Goal: Transaction & Acquisition: Purchase product/service

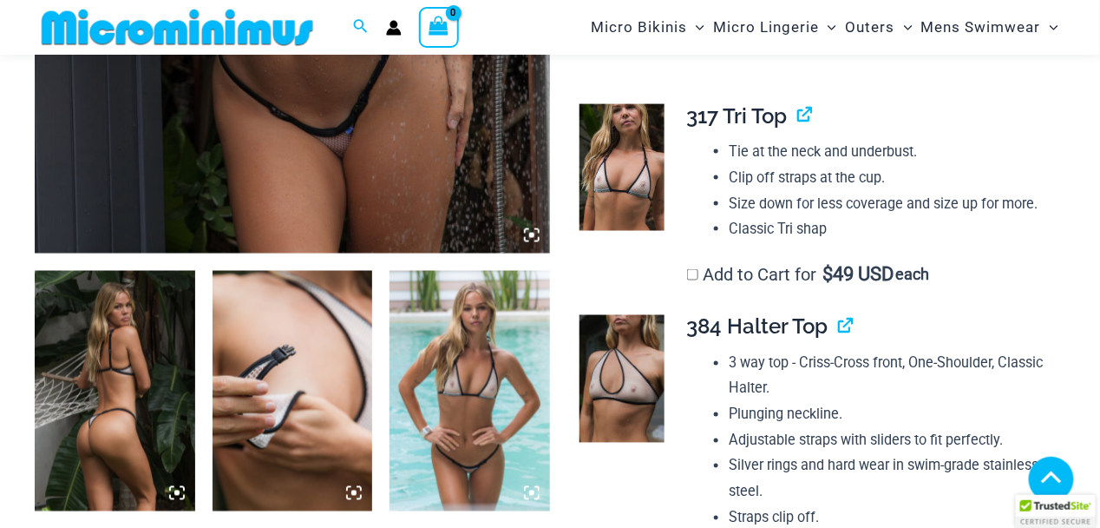
scroll to position [679, 0]
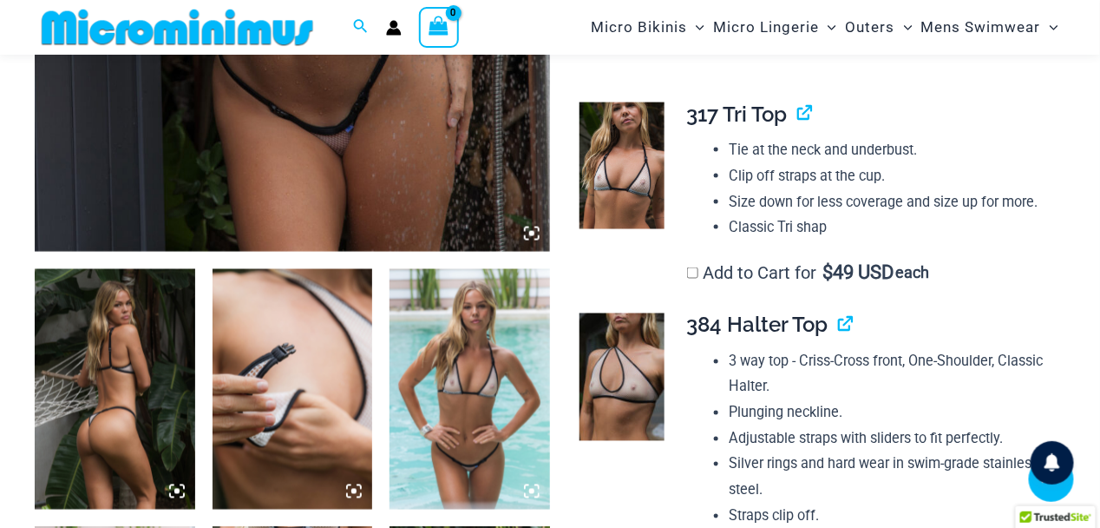
click at [90, 416] on img at bounding box center [115, 389] width 161 height 240
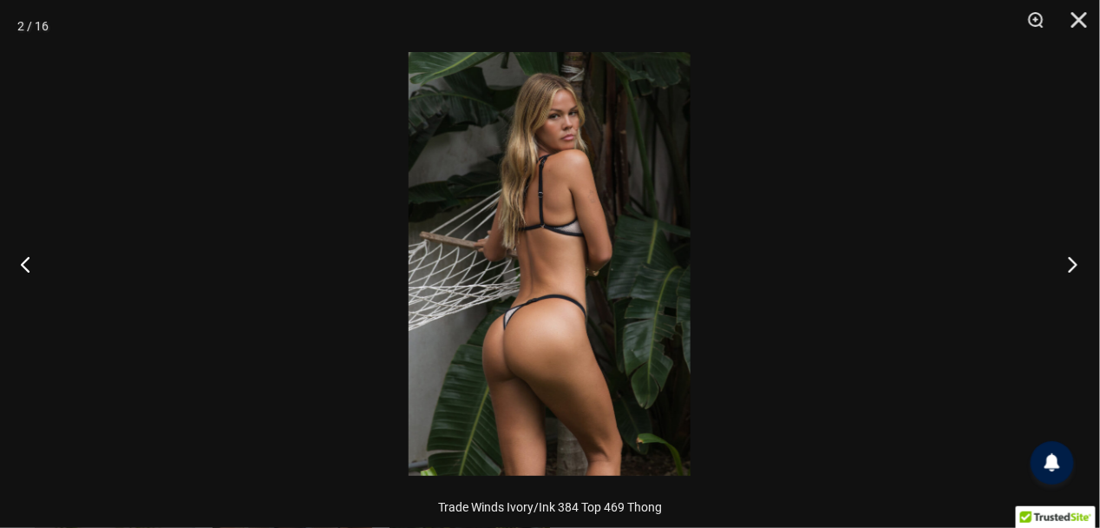
click at [1079, 264] on button "Next" at bounding box center [1067, 263] width 65 height 87
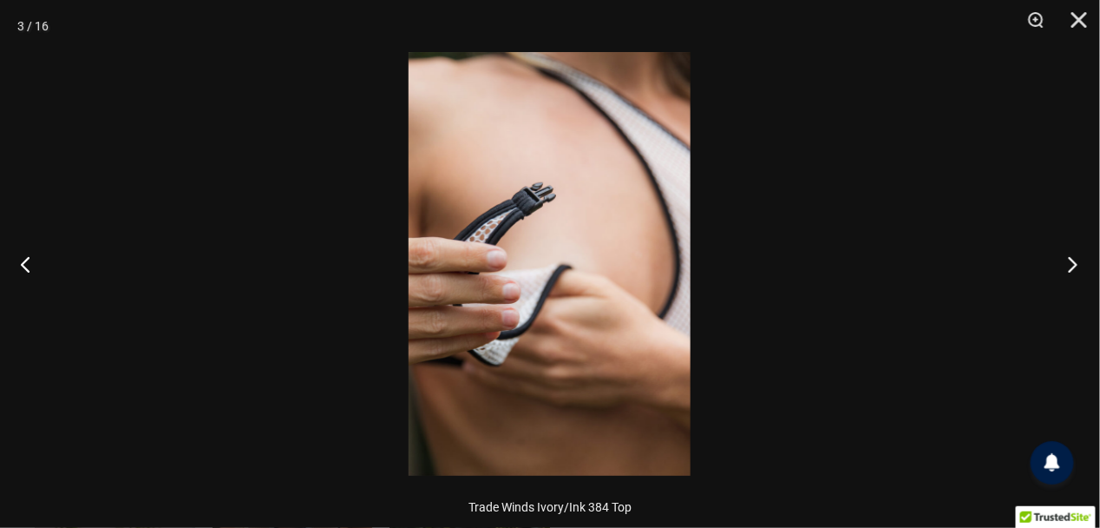
click at [1079, 264] on button "Next" at bounding box center [1067, 263] width 65 height 87
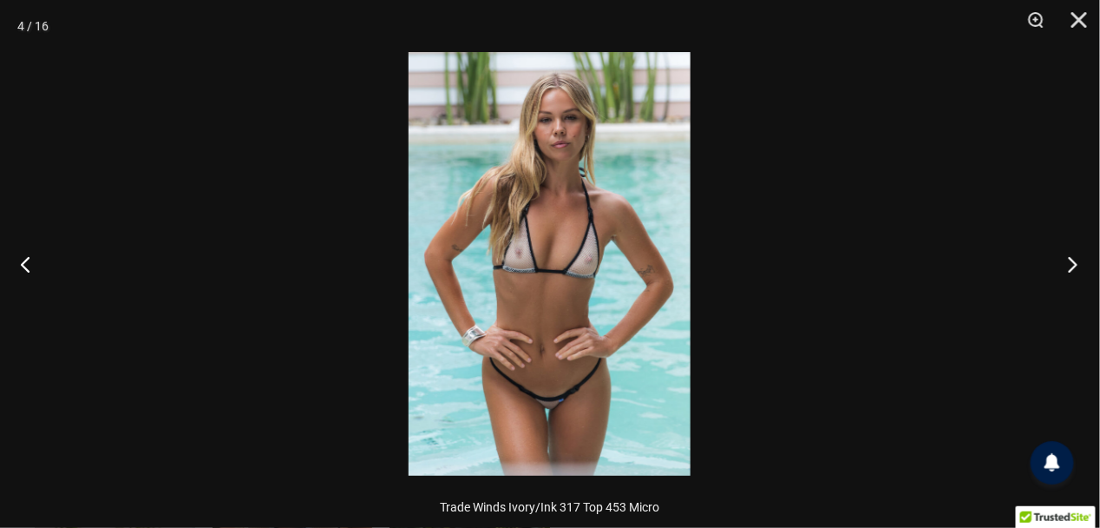
click at [1079, 264] on button "Next" at bounding box center [1067, 263] width 65 height 87
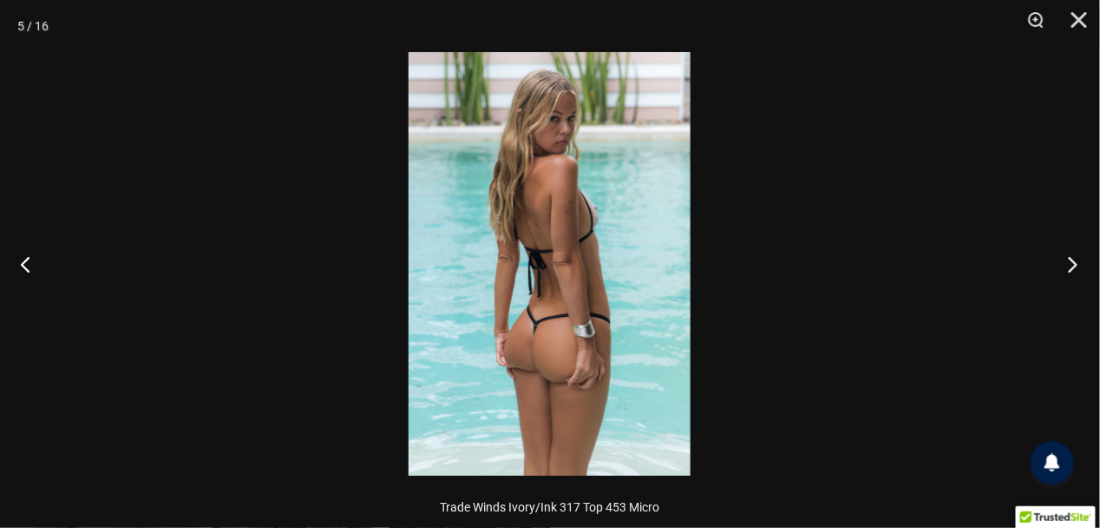
click at [1079, 264] on button "Next" at bounding box center [1067, 263] width 65 height 87
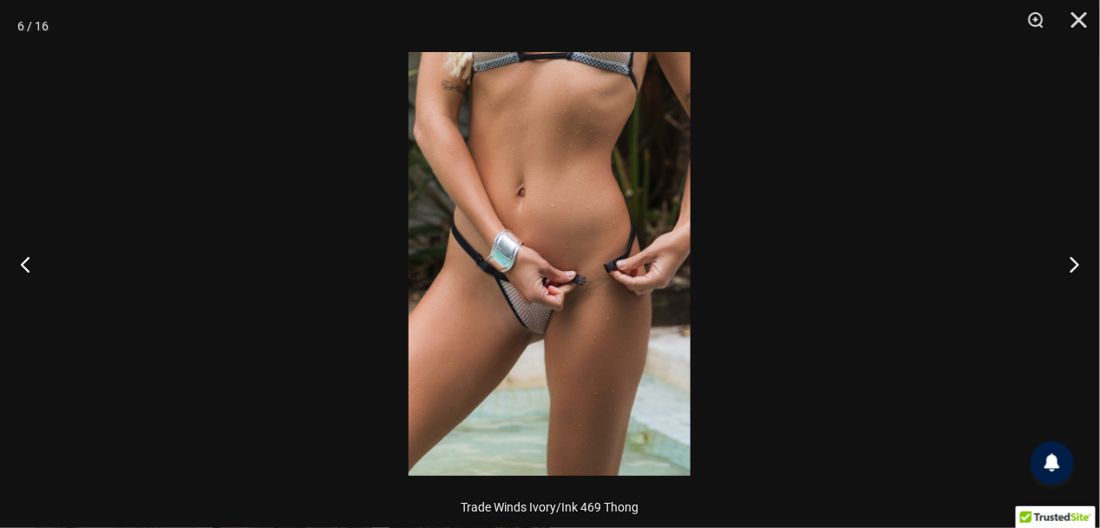
click at [532, 328] on img at bounding box center [550, 263] width 282 height 423
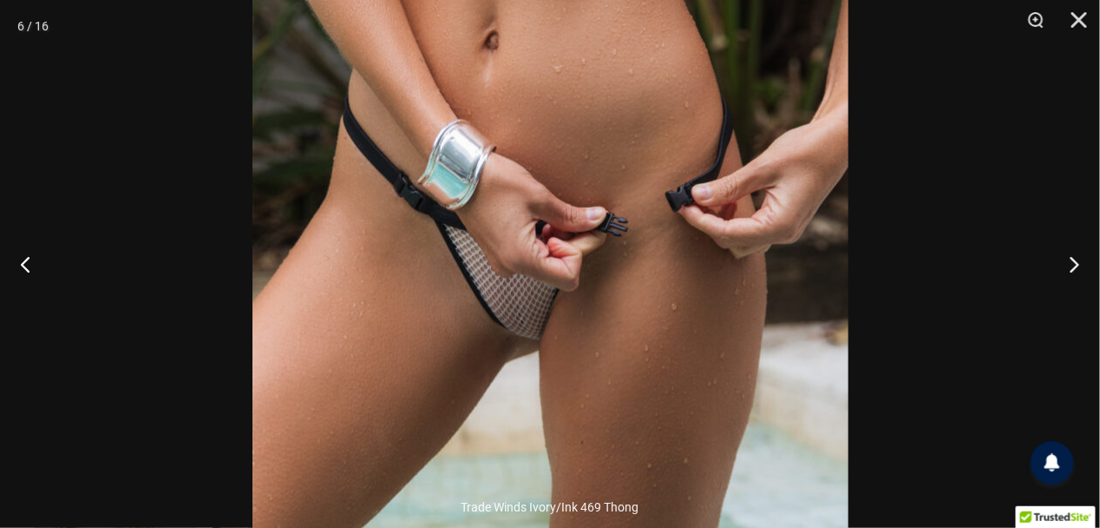
click at [483, 332] on img at bounding box center [551, 192] width 596 height 894
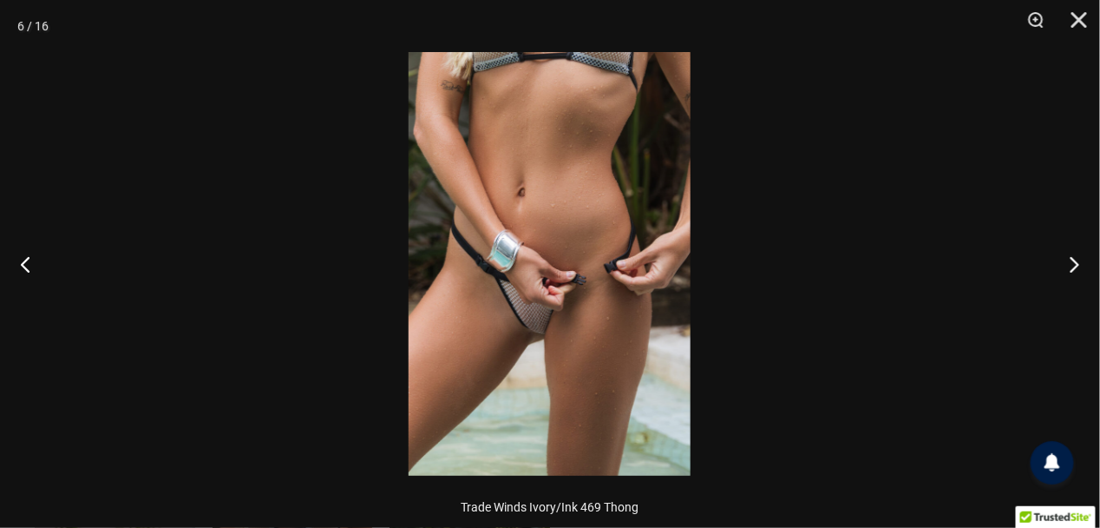
click at [478, 333] on img at bounding box center [550, 263] width 282 height 423
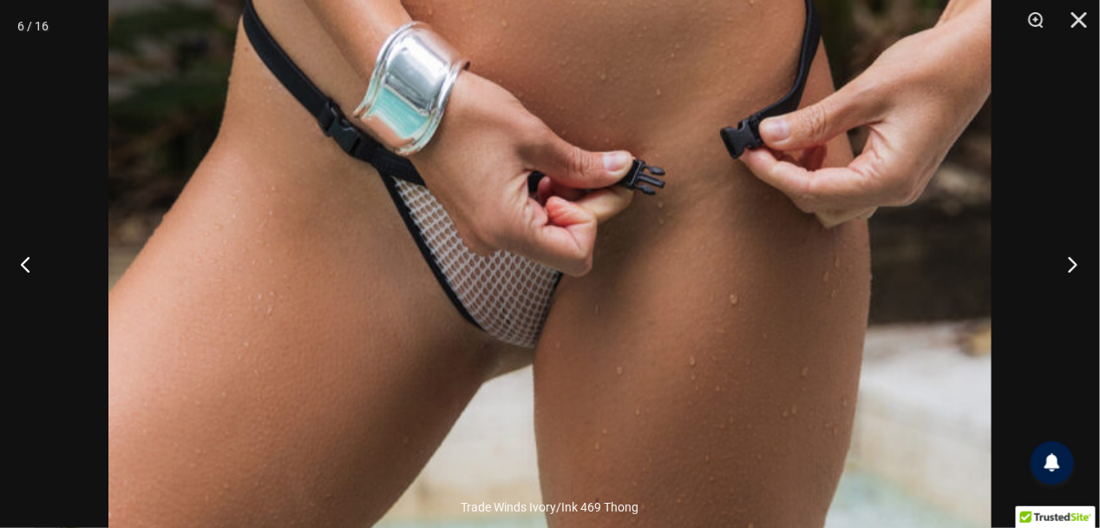
click at [1069, 263] on button "Next" at bounding box center [1067, 263] width 65 height 87
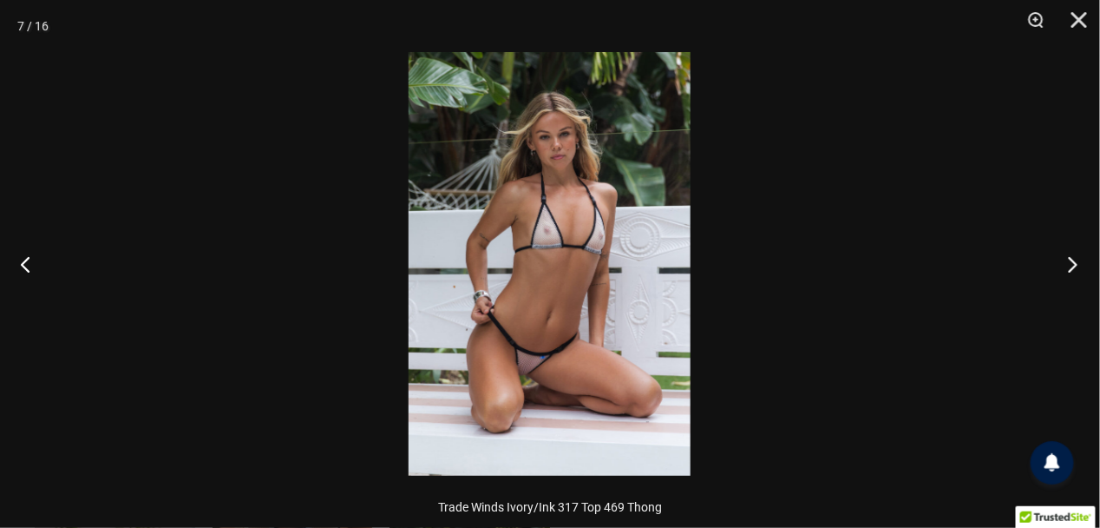
click at [1069, 263] on button "Next" at bounding box center [1067, 263] width 65 height 87
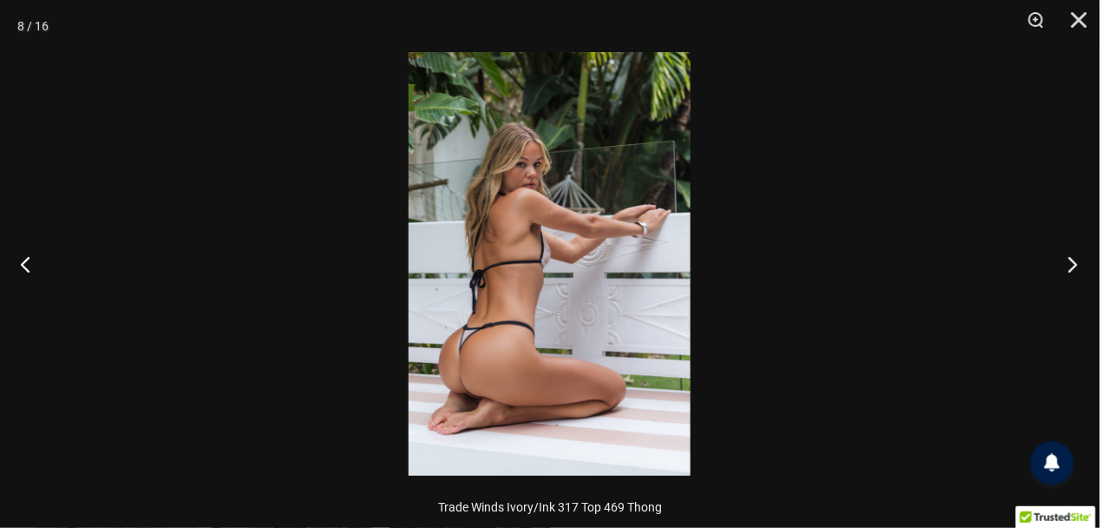
click at [1069, 263] on button "Next" at bounding box center [1067, 263] width 65 height 87
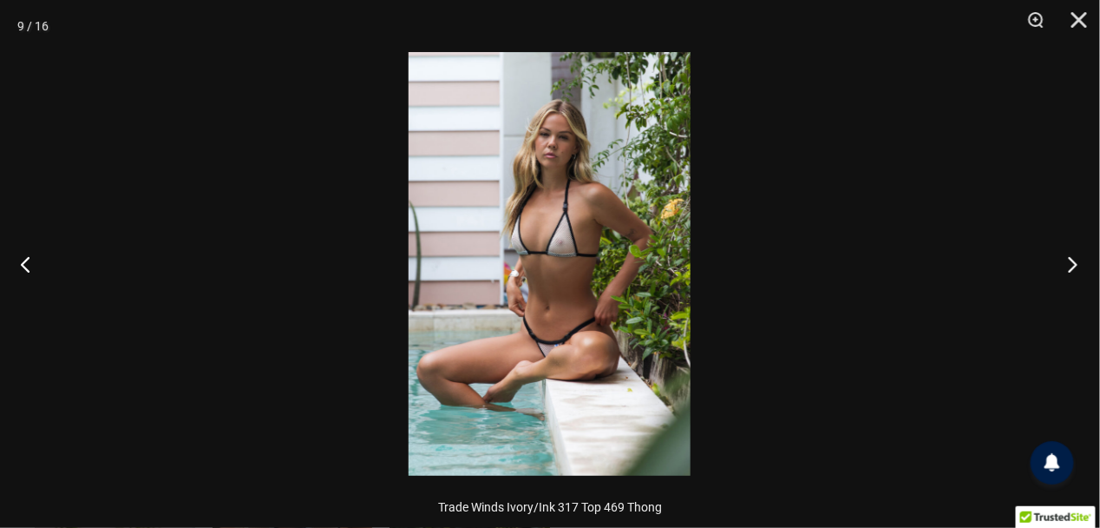
click at [1069, 263] on button "Next" at bounding box center [1067, 263] width 65 height 87
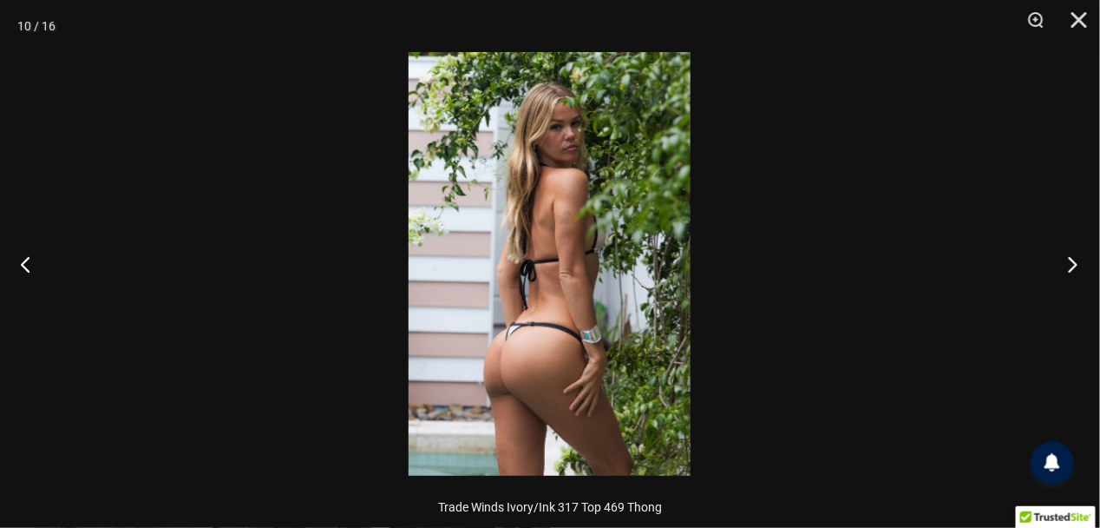
click at [1069, 263] on button "Next" at bounding box center [1067, 263] width 65 height 87
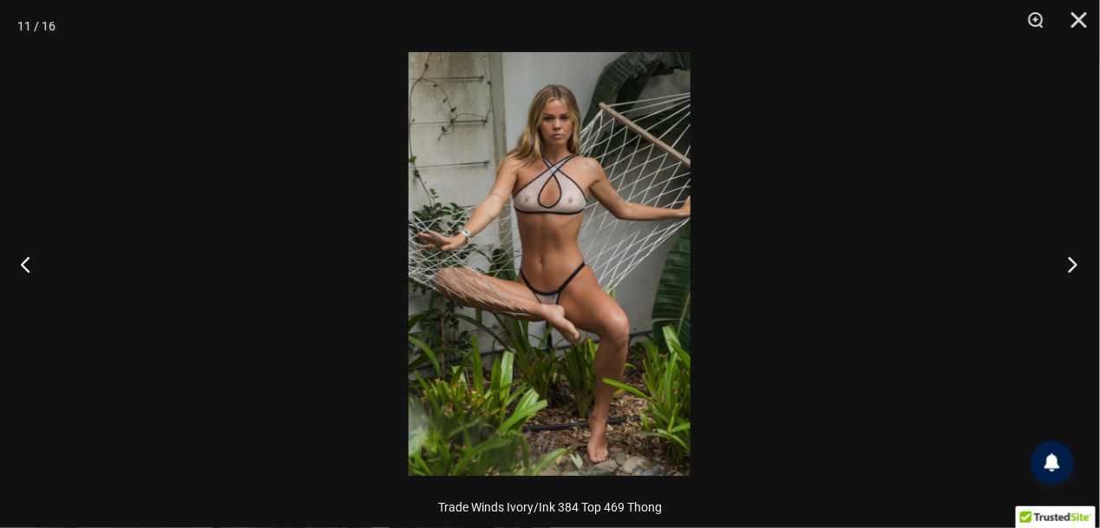
click at [1069, 263] on button "Next" at bounding box center [1067, 263] width 65 height 87
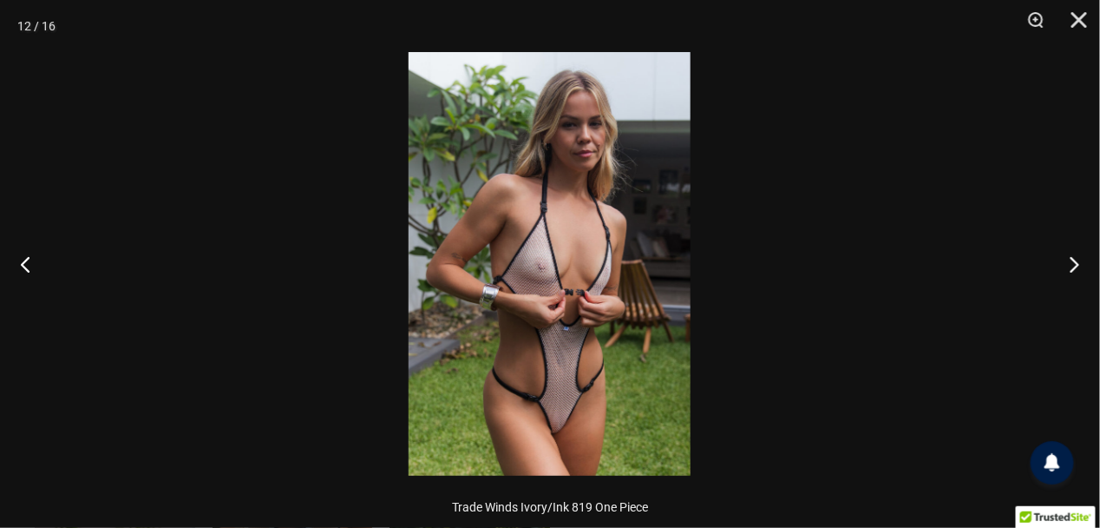
click at [563, 369] on img at bounding box center [550, 263] width 282 height 423
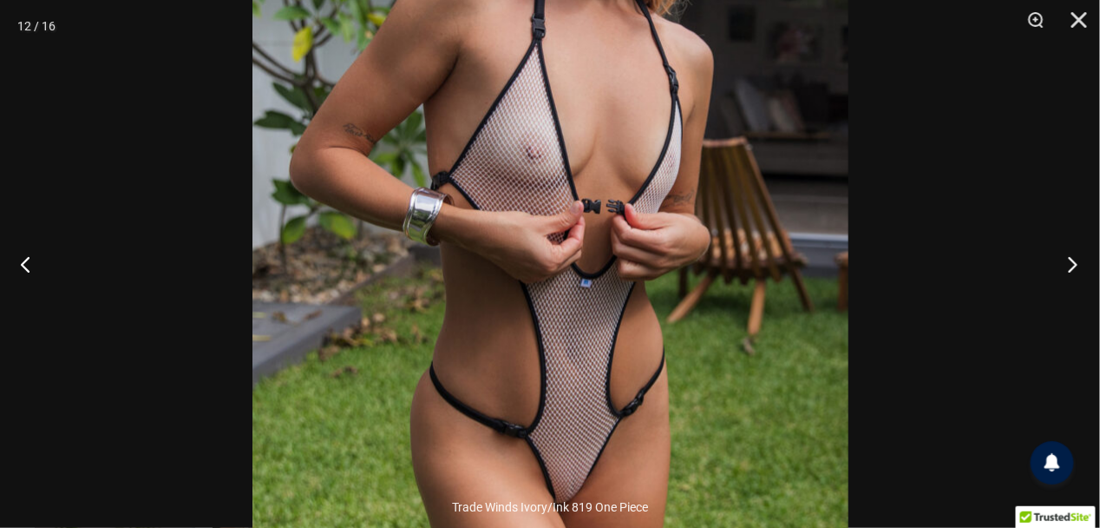
click at [1073, 263] on button "Next" at bounding box center [1067, 263] width 65 height 87
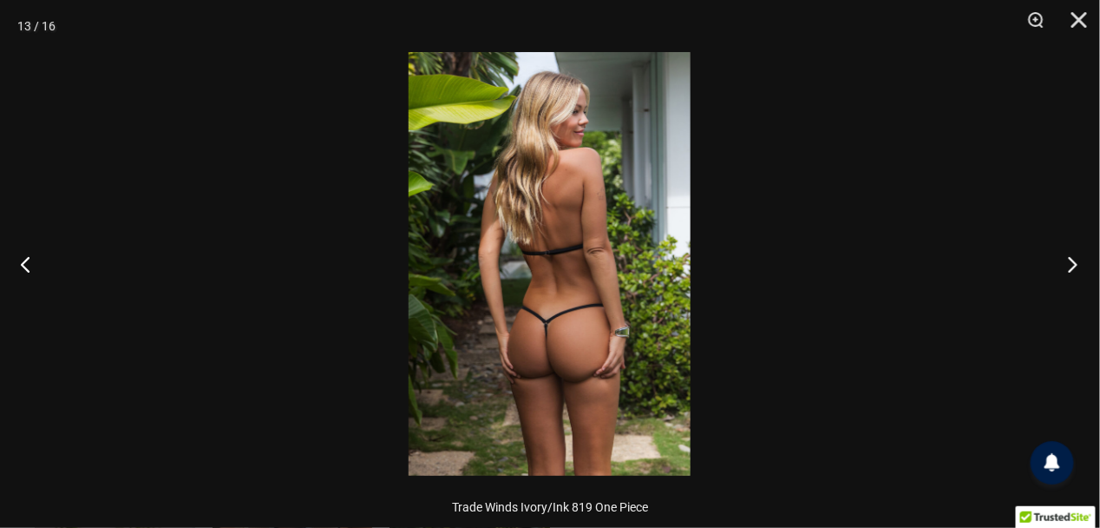
click at [1073, 263] on button "Next" at bounding box center [1067, 263] width 65 height 87
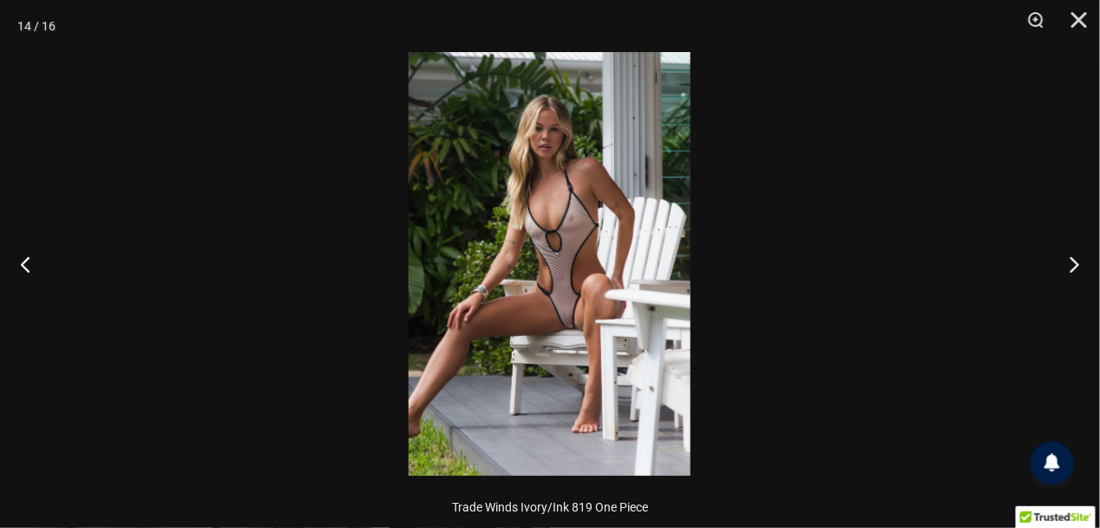
click at [554, 325] on img at bounding box center [550, 263] width 282 height 423
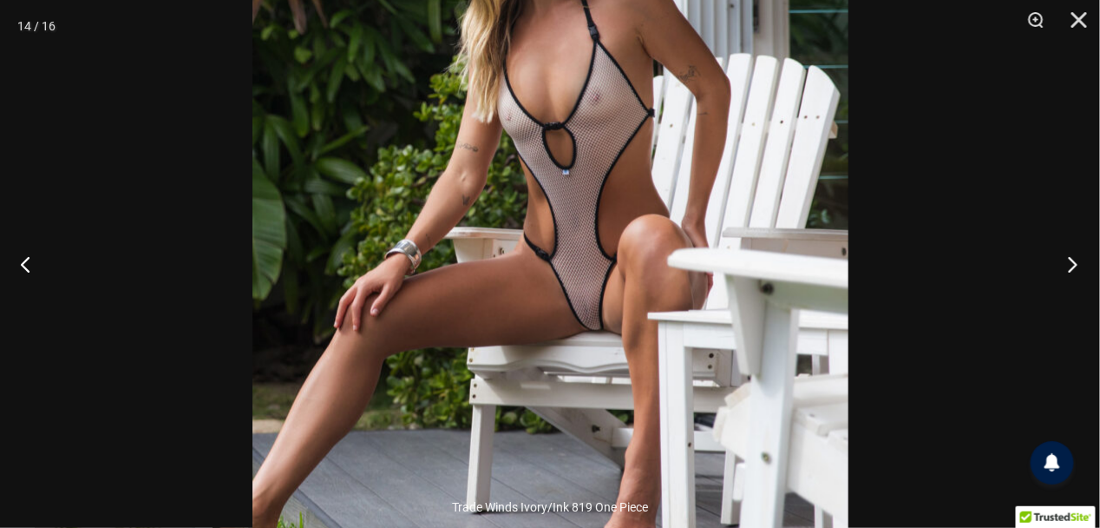
click at [1075, 259] on button "Next" at bounding box center [1067, 263] width 65 height 87
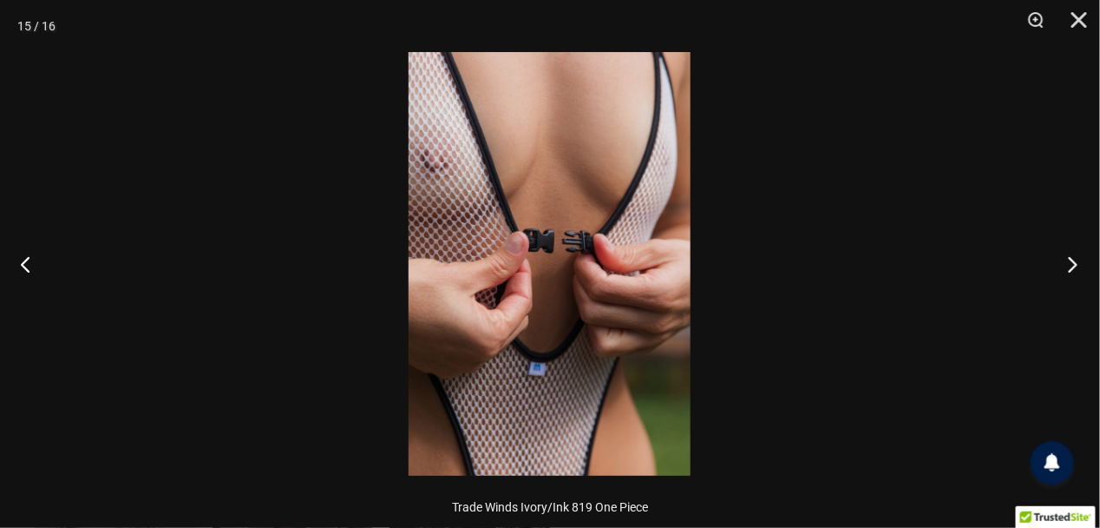
click at [1075, 259] on button "Next" at bounding box center [1067, 263] width 65 height 87
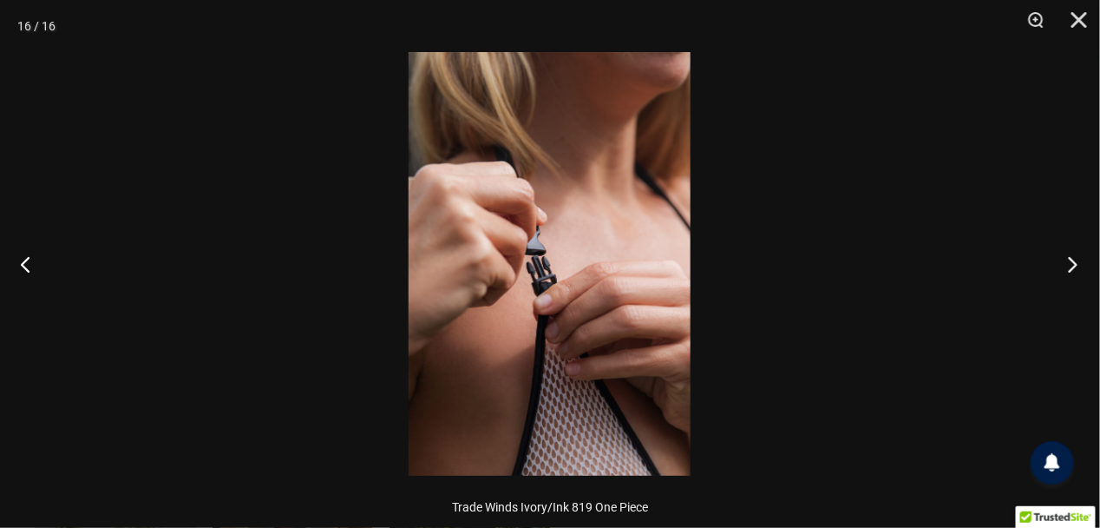
click at [1075, 259] on button "Next" at bounding box center [1067, 263] width 65 height 87
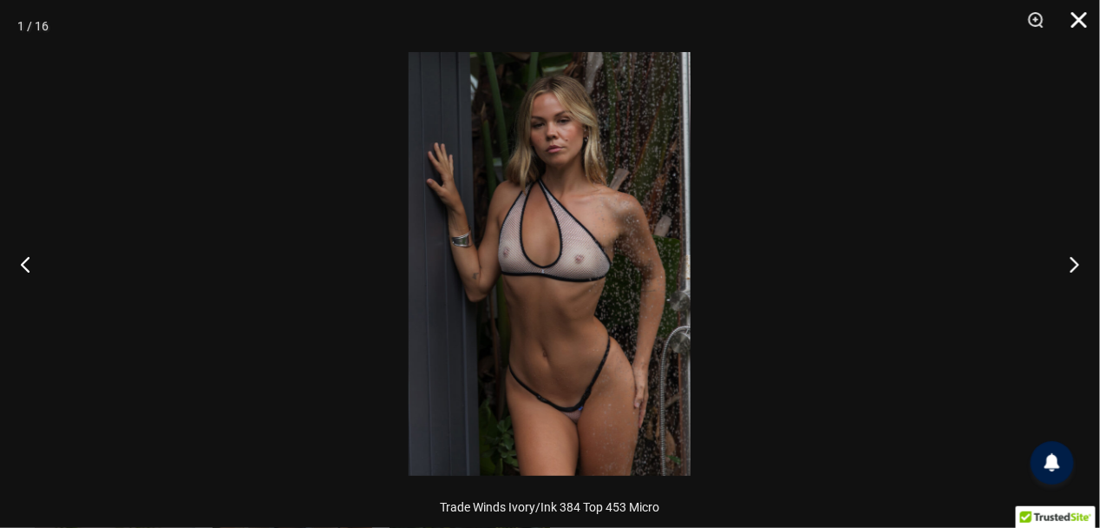
click at [1075, 16] on button "Close" at bounding box center [1073, 26] width 43 height 52
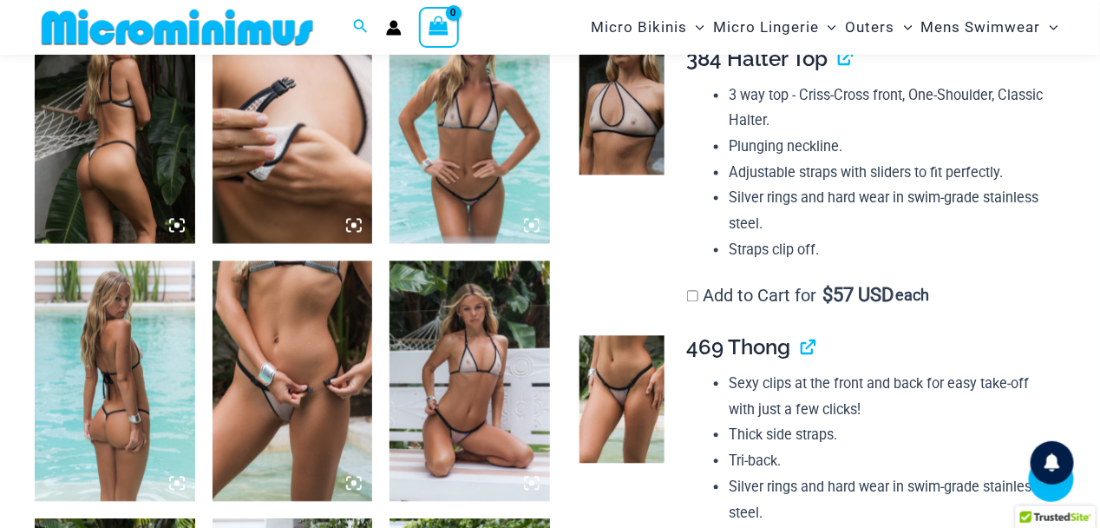
scroll to position [947, 0]
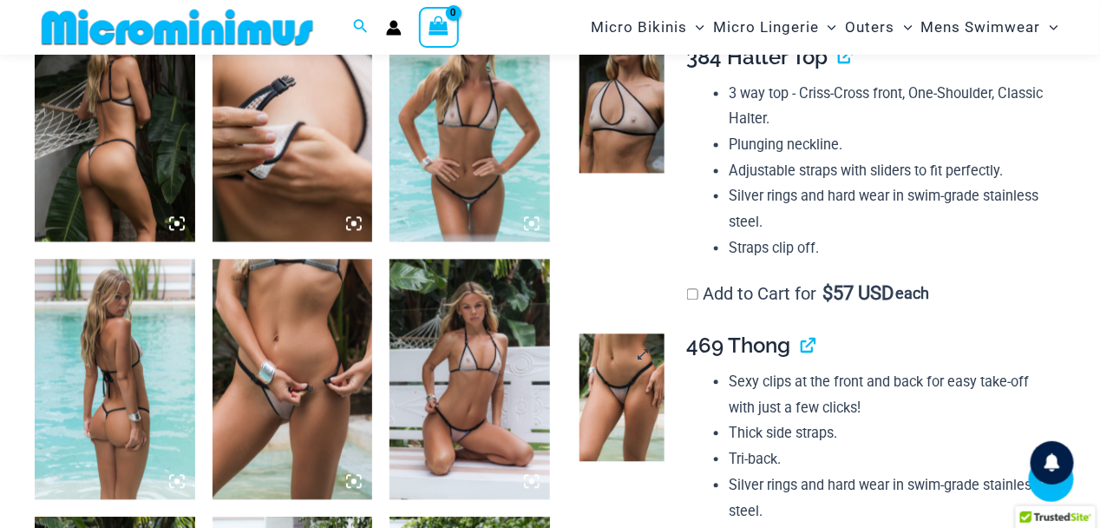
click at [613, 382] on img at bounding box center [622, 398] width 85 height 128
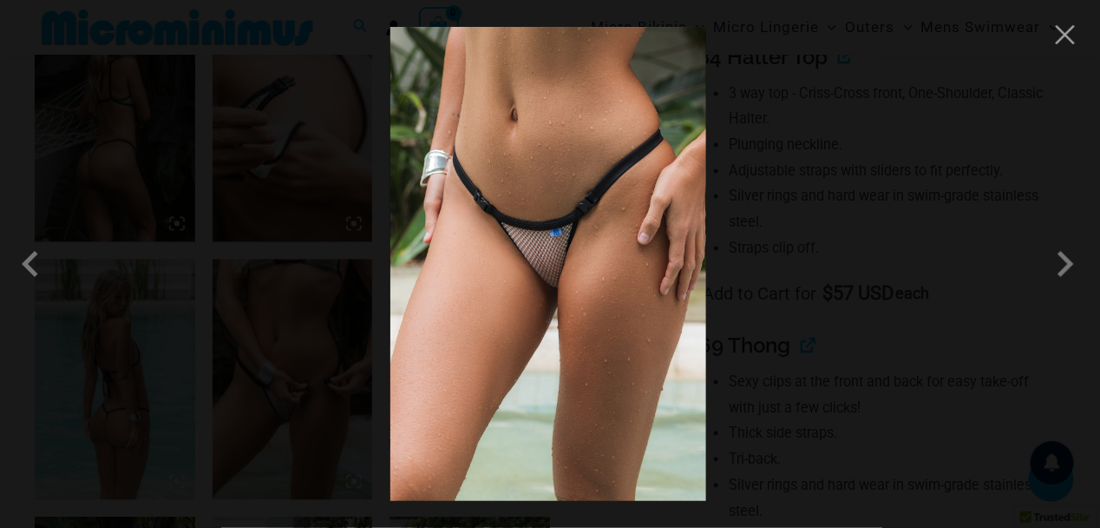
click at [495, 274] on img at bounding box center [548, 264] width 316 height 474
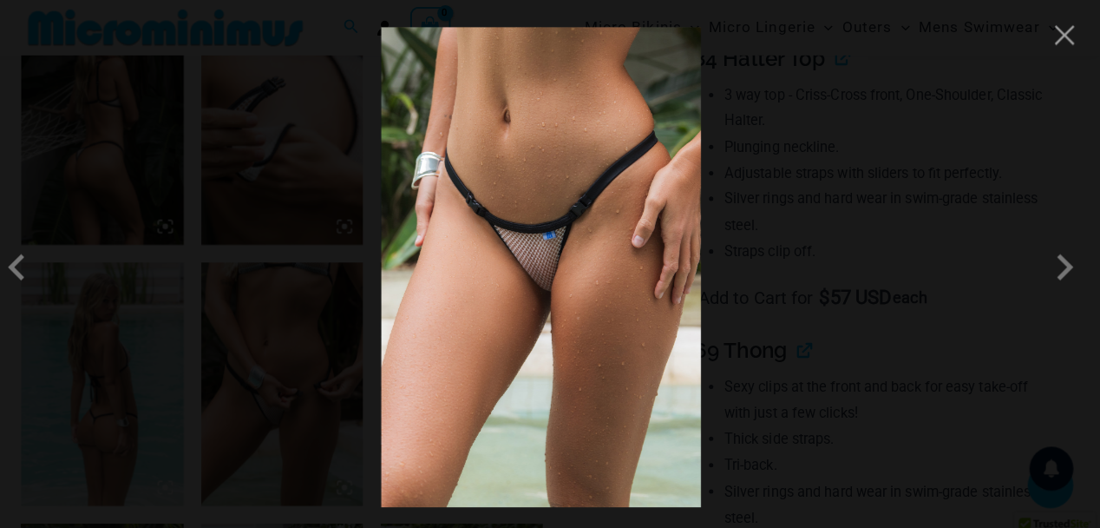
scroll to position [941, 0]
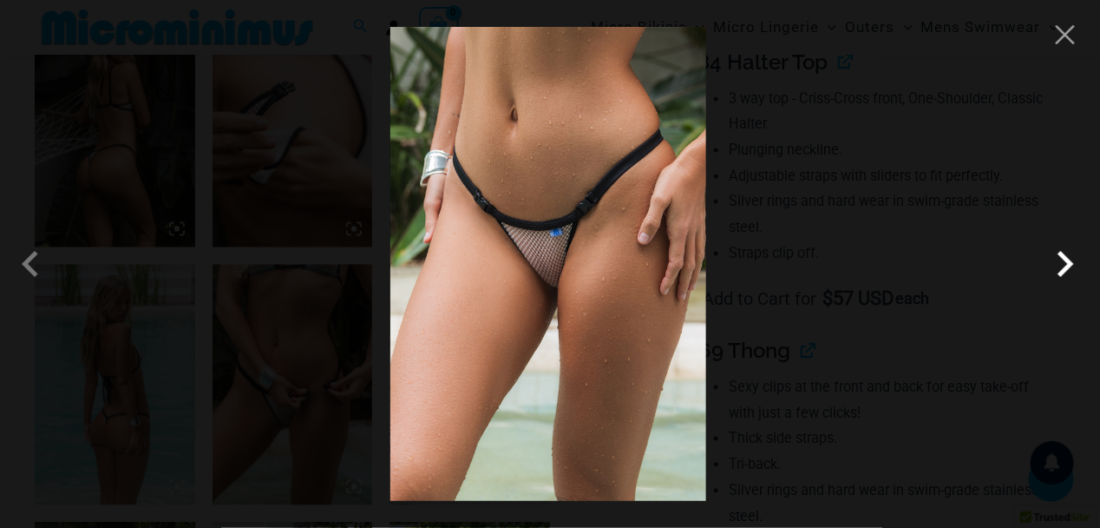
click at [1064, 263] on span at bounding box center [1066, 264] width 52 height 52
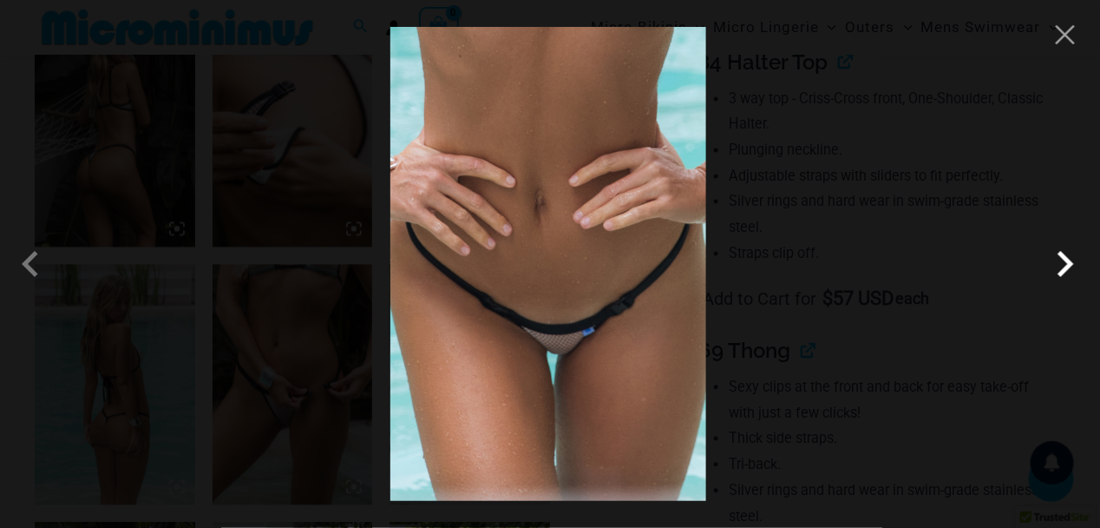
click at [1064, 263] on span at bounding box center [1066, 264] width 52 height 52
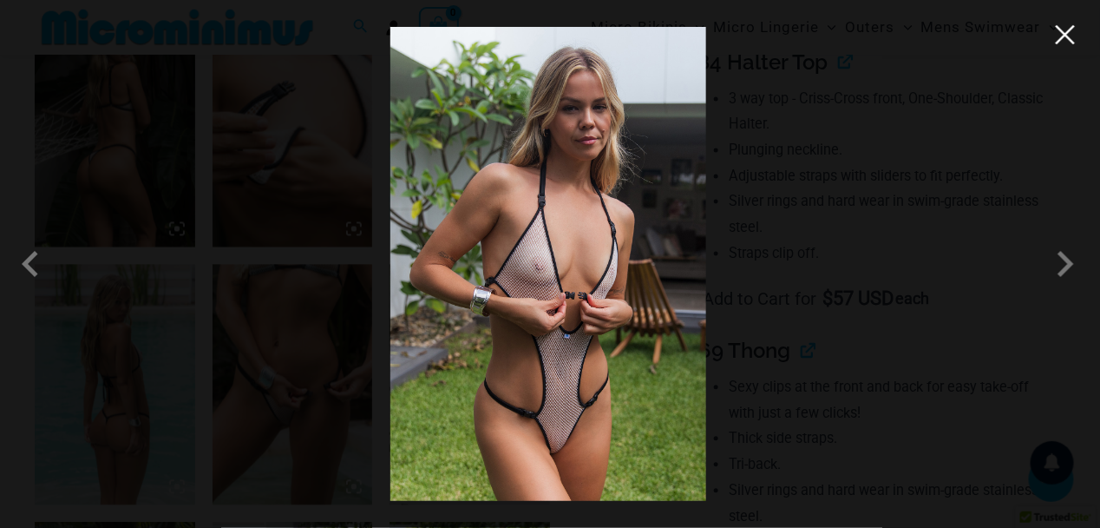
click at [1066, 29] on button "Close" at bounding box center [1066, 35] width 26 height 26
